Goal: Find specific page/section

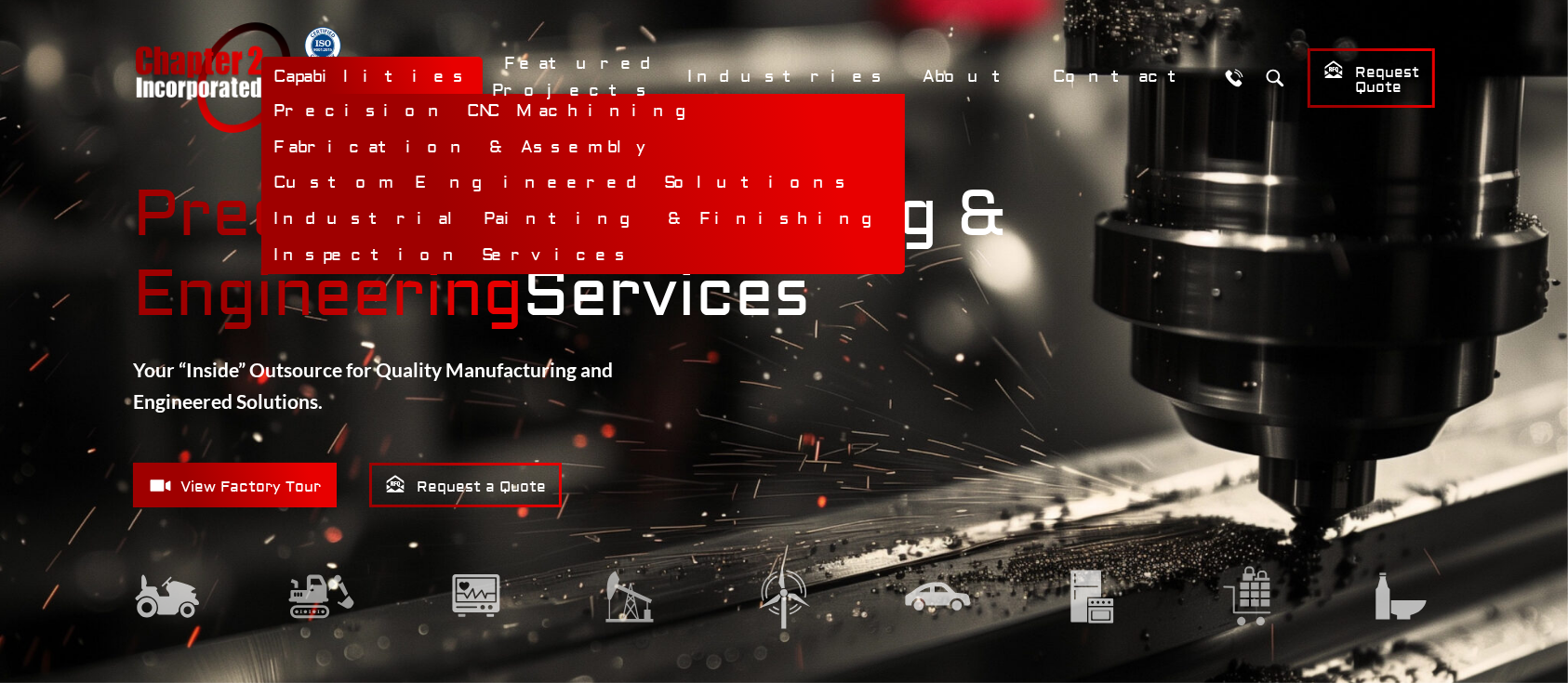
click at [483, 78] on link "Capabilities" at bounding box center [371, 76] width 221 height 40
click at [483, 64] on link "Capabilities" at bounding box center [371, 76] width 221 height 40
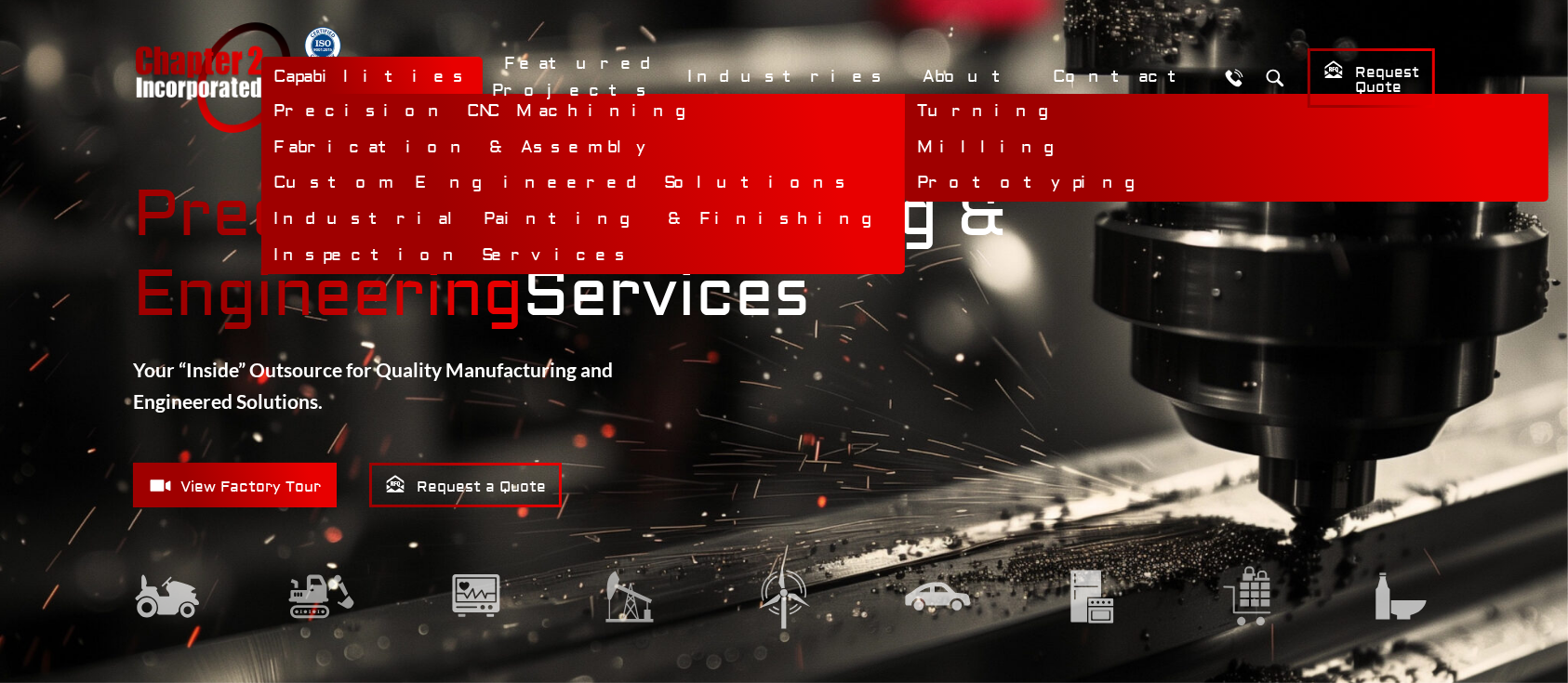
click at [570, 101] on link "Precision CNC Machining" at bounding box center [583, 111] width 643 height 36
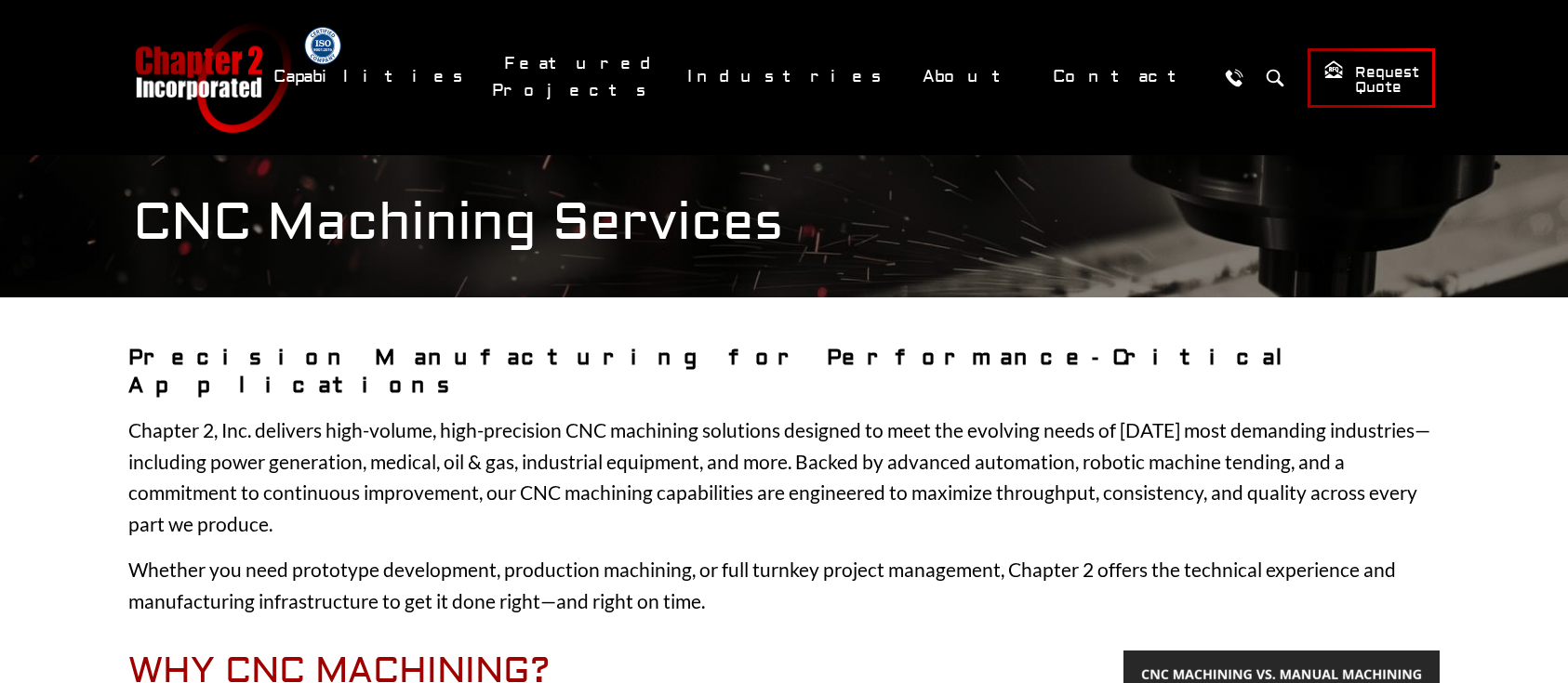
scroll to position [619, 0]
